Goal: Information Seeking & Learning: Learn about a topic

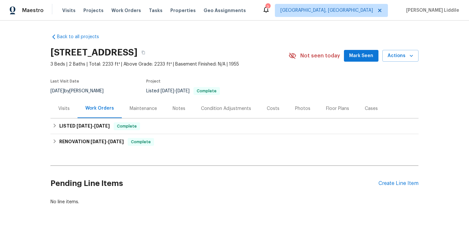
click at [143, 109] on div "Maintenance" at bounding box center [143, 108] width 27 height 7
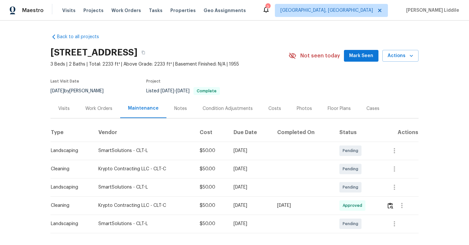
click at [70, 110] on div "Visits" at bounding box center [63, 108] width 27 height 19
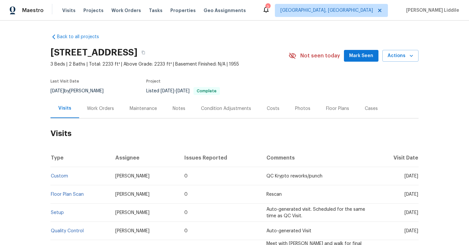
click at [94, 111] on div "Work Orders" at bounding box center [100, 108] width 43 height 19
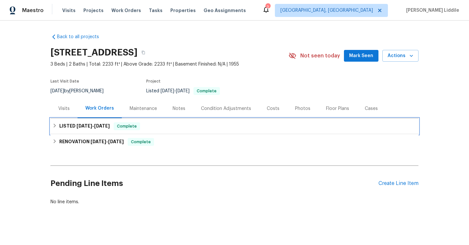
click at [100, 125] on span "[DATE]" at bounding box center [102, 125] width 16 height 5
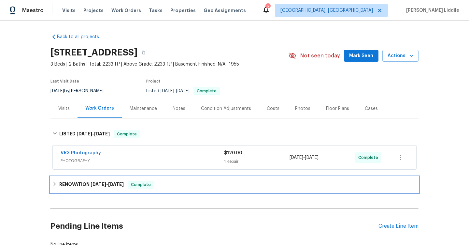
click at [109, 189] on div "RENOVATION [DATE] - [DATE] Complete" at bounding box center [234, 184] width 368 height 16
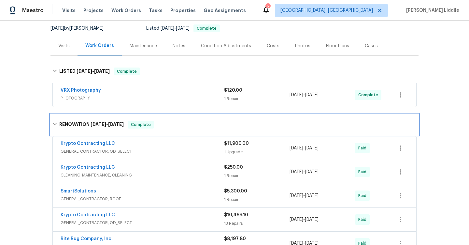
scroll to position [69, 0]
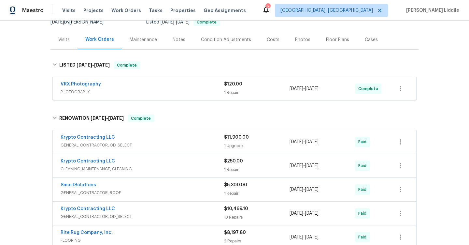
click at [141, 147] on span "GENERAL_CONTRACTOR, OD_SELECT" at bounding box center [142, 145] width 163 height 7
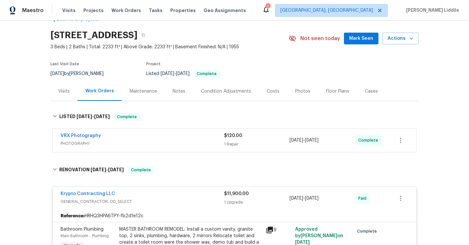
scroll to position [0, 0]
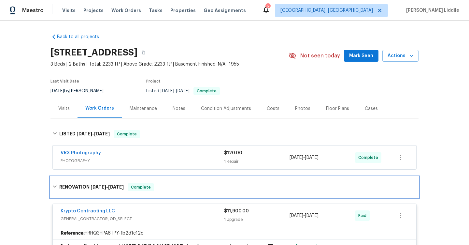
click at [81, 186] on h6 "RENOVATION [DATE] - [DATE]" at bounding box center [91, 187] width 64 height 8
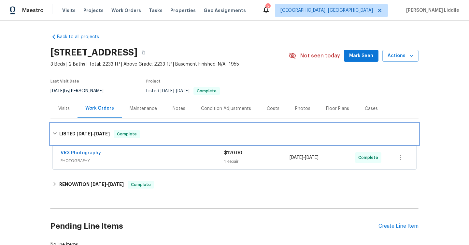
click at [91, 139] on div "LISTED [DATE] - [DATE] Complete" at bounding box center [234, 133] width 368 height 21
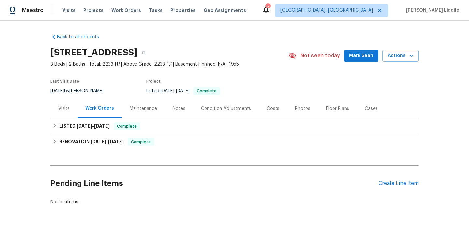
click at [181, 109] on div "Notes" at bounding box center [179, 108] width 13 height 7
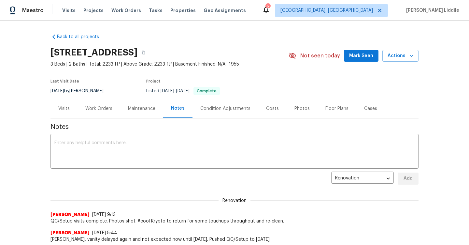
click at [274, 112] on div "Costs" at bounding box center [272, 108] width 28 height 19
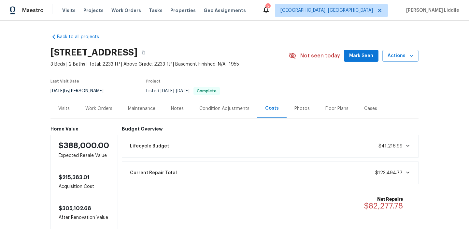
click at [233, 110] on div "Condition Adjustments" at bounding box center [224, 108] width 50 height 7
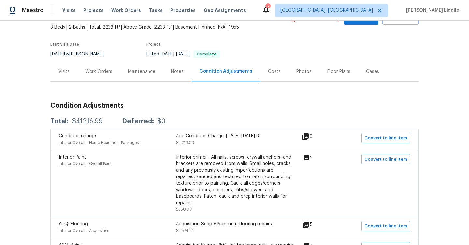
scroll to position [33, 0]
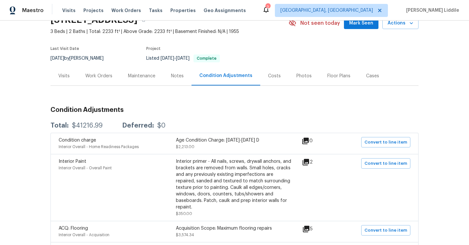
click at [368, 80] on div "Cases" at bounding box center [372, 75] width 29 height 19
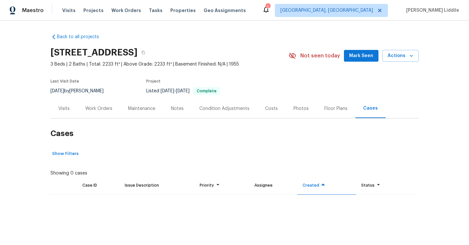
scroll to position [33, 0]
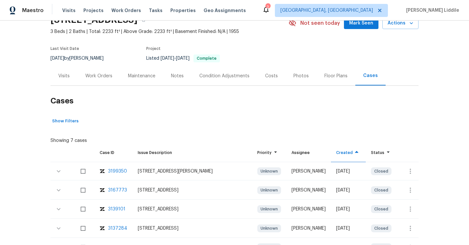
click at [148, 76] on div "Maintenance" at bounding box center [141, 76] width 27 height 7
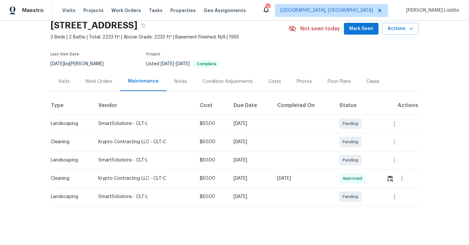
click at [180, 86] on div "Notes" at bounding box center [180, 81] width 28 height 19
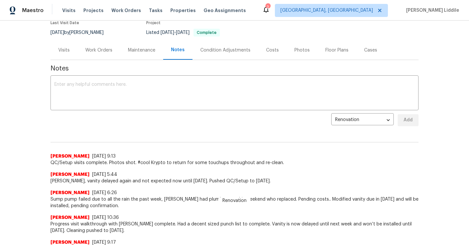
scroll to position [58, 0]
click at [229, 201] on span "Renovation" at bounding box center [234, 200] width 32 height 7
click at [218, 201] on span "Sump pump failed due to all the rain the past week, [PERSON_NAME] had plumber o…" at bounding box center [234, 202] width 368 height 13
click at [259, 202] on span "Sump pump failed due to all the rain the past week, [PERSON_NAME] had plumber o…" at bounding box center [234, 202] width 368 height 13
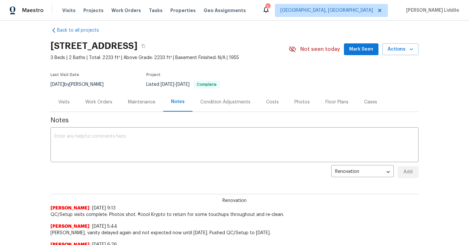
scroll to position [0, 0]
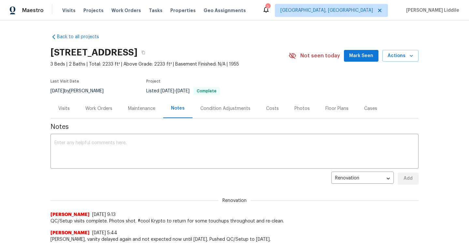
click at [109, 110] on div "Work Orders" at bounding box center [98, 108] width 27 height 7
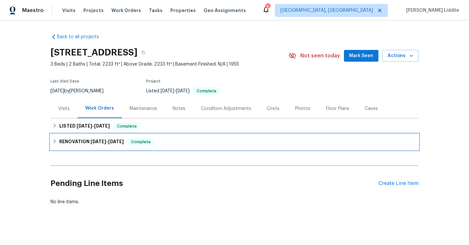
click at [122, 138] on h6 "RENOVATION [DATE] - [DATE]" at bounding box center [91, 142] width 64 height 8
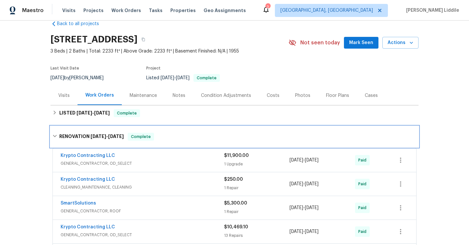
scroll to position [21, 0]
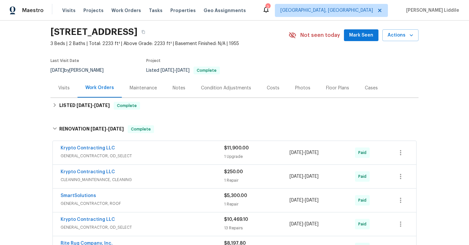
click at [134, 156] on span "GENERAL_CONTRACTOR, OD_SELECT" at bounding box center [142, 155] width 163 height 7
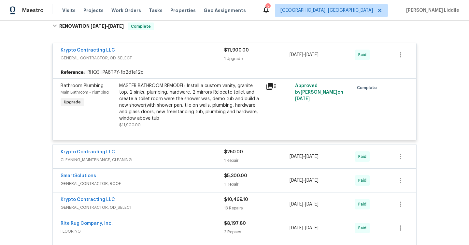
scroll to position [122, 0]
click at [136, 155] on div "Krypto Contracting LLC" at bounding box center [142, 153] width 163 height 8
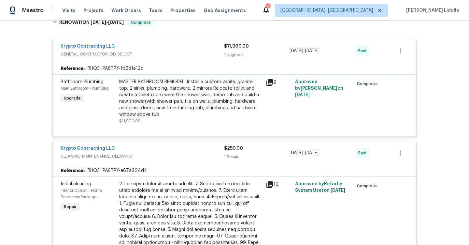
scroll to position [131, 0]
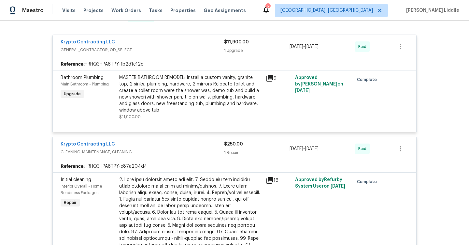
click at [138, 156] on div "Krypto Contracting LLC CLEANING_MAINTENANCE, CLEANING" at bounding box center [142, 149] width 163 height 16
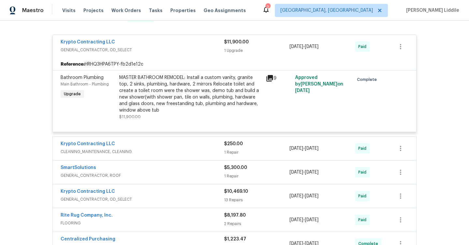
click at [139, 167] on div "SmartSolutions" at bounding box center [142, 168] width 163 height 8
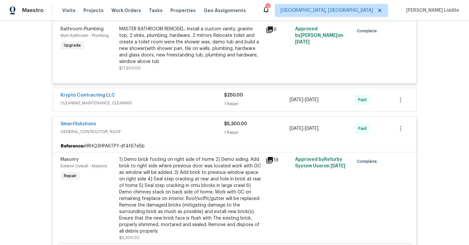
scroll to position [184, 0]
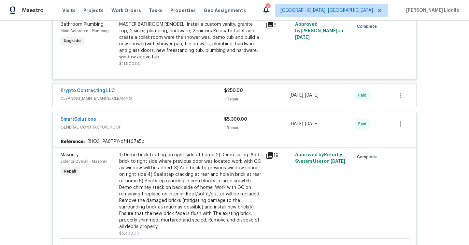
click at [153, 141] on div "Reference: HRHQ3HPA6TPY-df4f67e5b" at bounding box center [234, 141] width 363 height 12
click at [155, 132] on div "SmartSolutions GENERAL_CONTRACTOR, ROOF $5,300.00 1 Repair [DATE] - [DATE] Paid" at bounding box center [234, 123] width 363 height 23
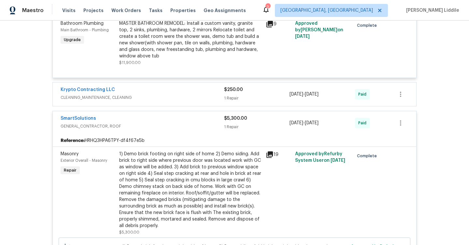
click at [146, 127] on span "GENERAL_CONTRACTOR, ROOF" at bounding box center [142, 126] width 163 height 7
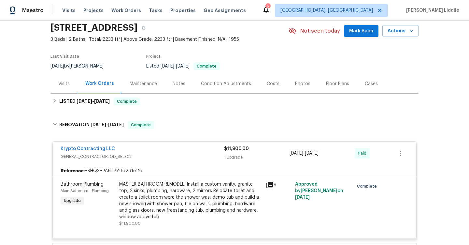
scroll to position [0, 0]
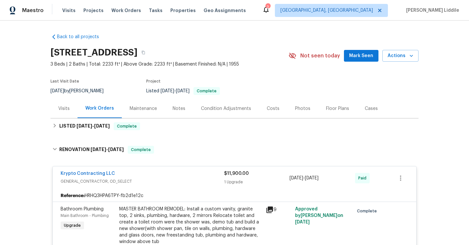
click at [207, 108] on div "Condition Adjustments" at bounding box center [226, 108] width 50 height 7
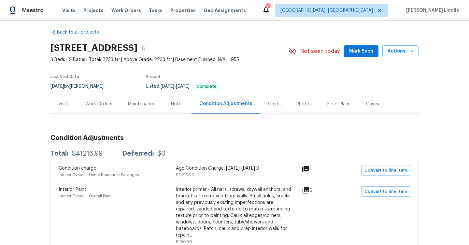
scroll to position [5, 0]
